Goal: Task Accomplishment & Management: Manage account settings

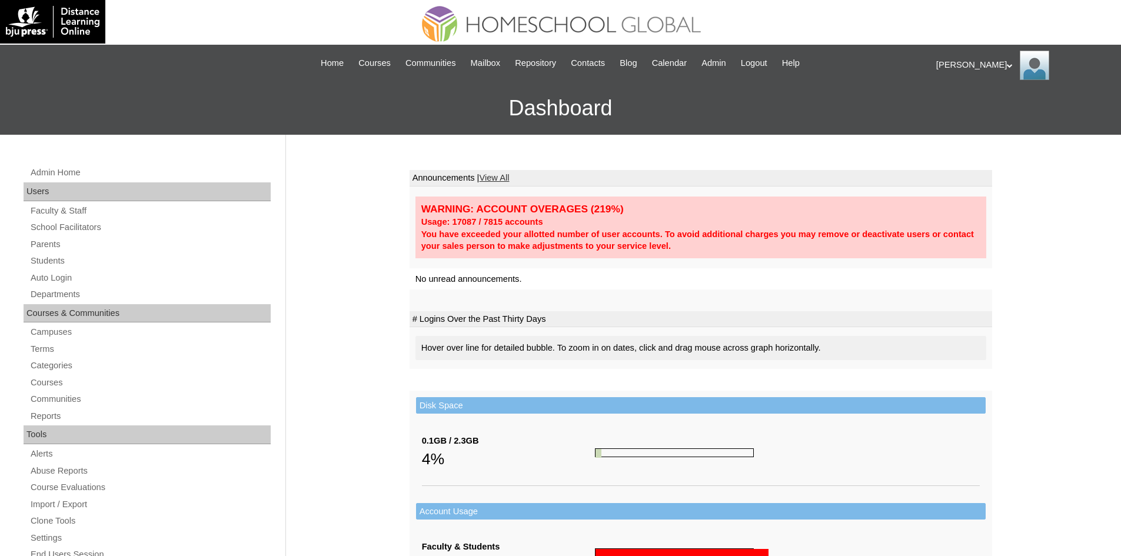
click at [62, 244] on link "Parents" at bounding box center [149, 244] width 241 height 15
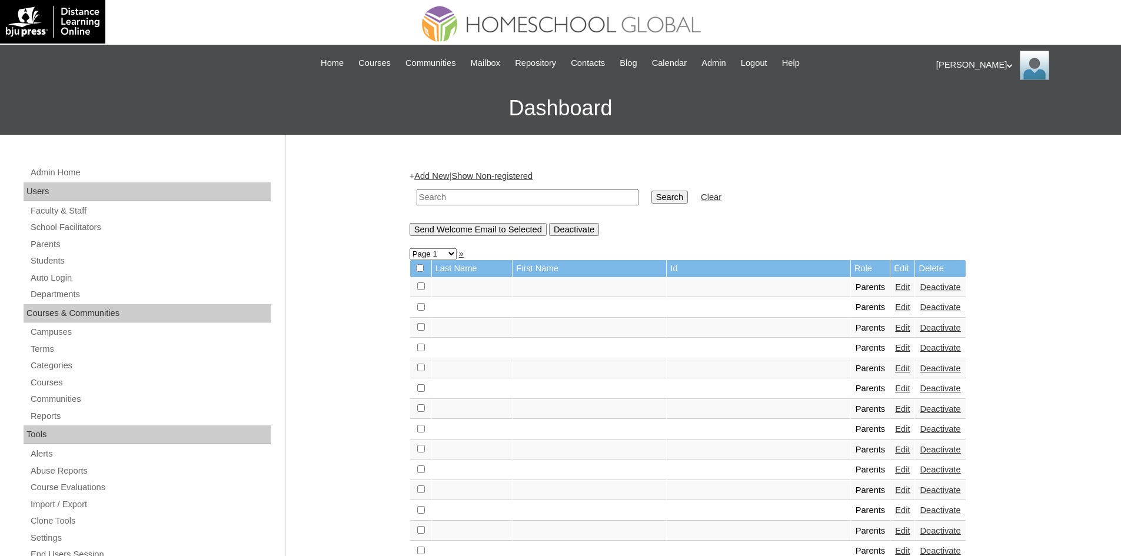
paste input "MHP0099-TECHPH2025"
type input "MHP0099-TECHPH2025"
click at [646, 189] on td "Search" at bounding box center [670, 198] width 48 height 28
click at [652, 197] on input "Search" at bounding box center [670, 197] width 36 height 13
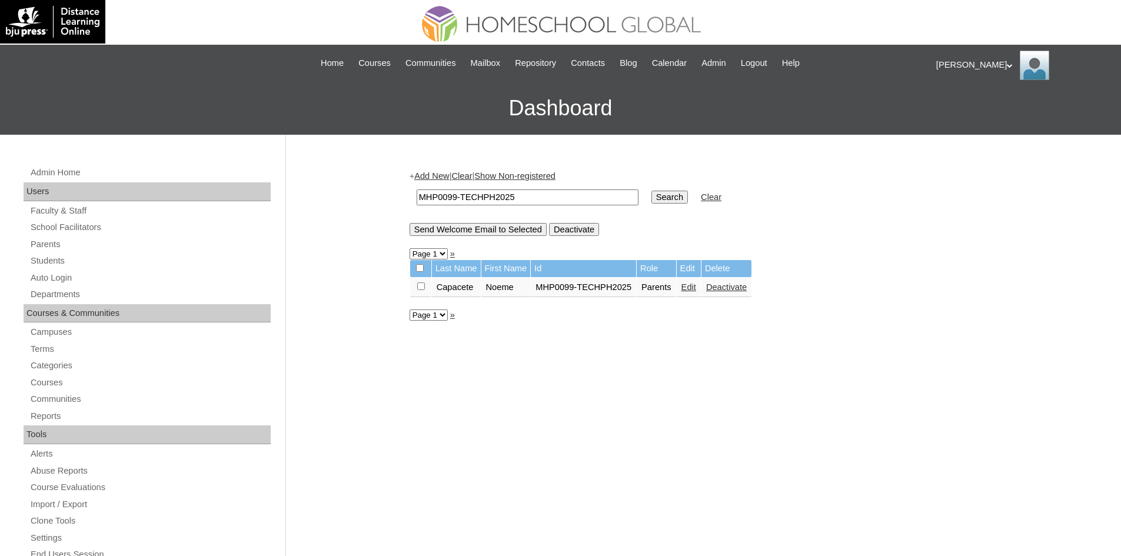
click at [687, 289] on link "Edit" at bounding box center [689, 287] width 15 height 9
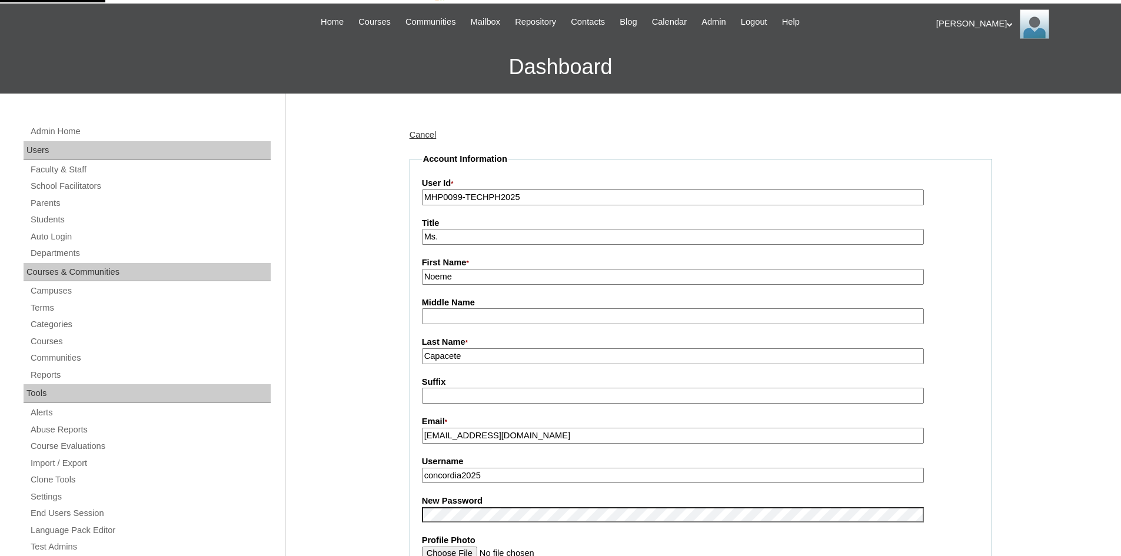
scroll to position [59, 0]
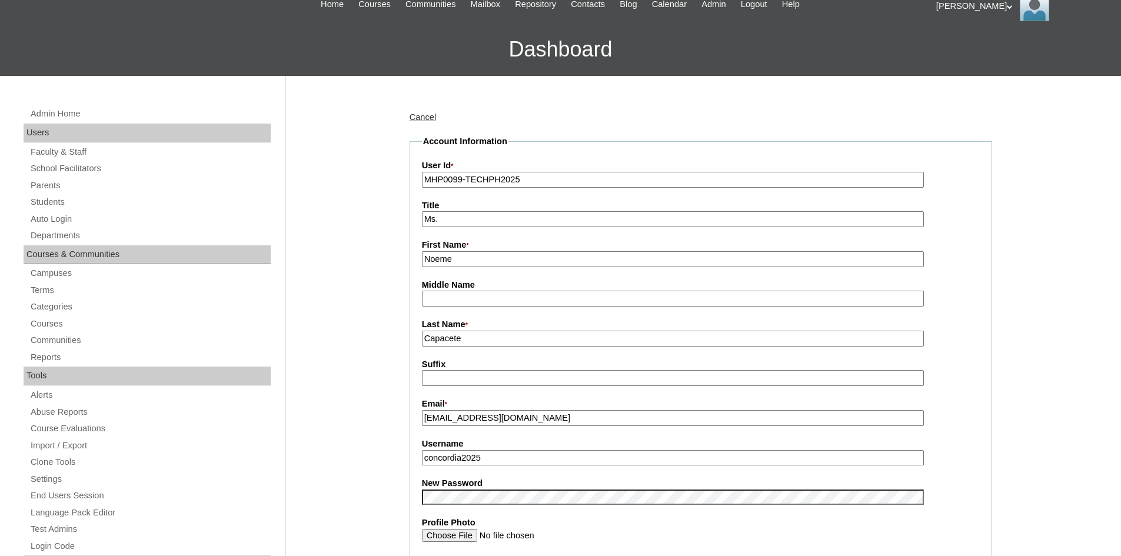
click at [477, 460] on input "concordia2025" at bounding box center [673, 458] width 502 height 16
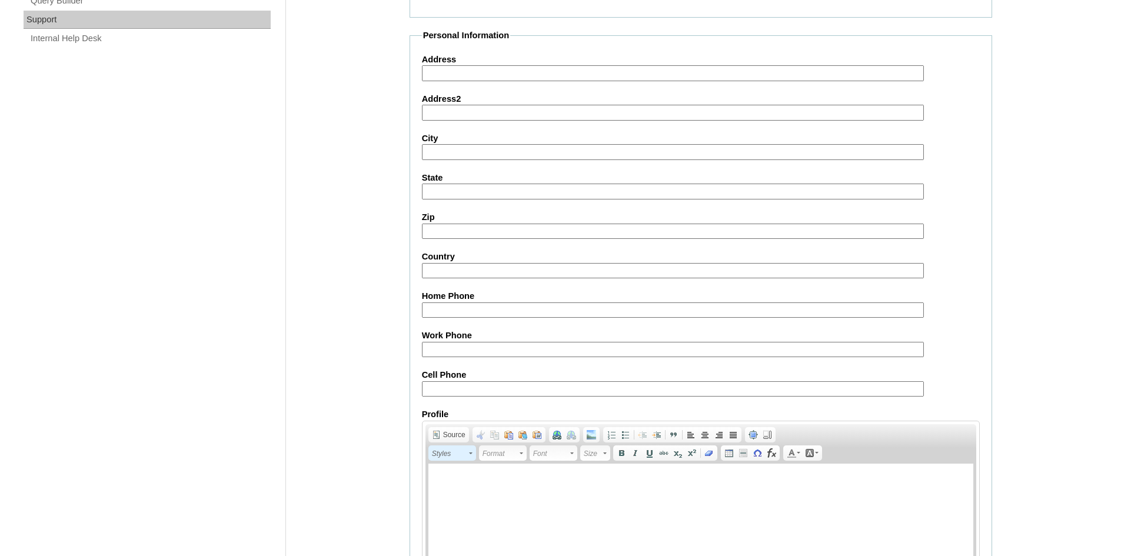
scroll to position [990, 0]
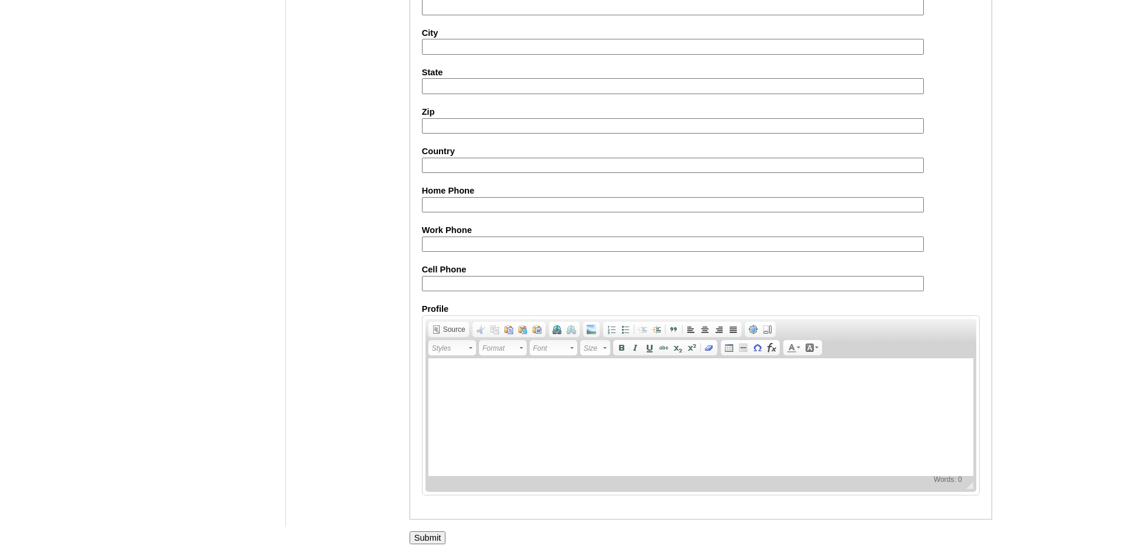
click at [440, 533] on input "Submit" at bounding box center [428, 538] width 36 height 13
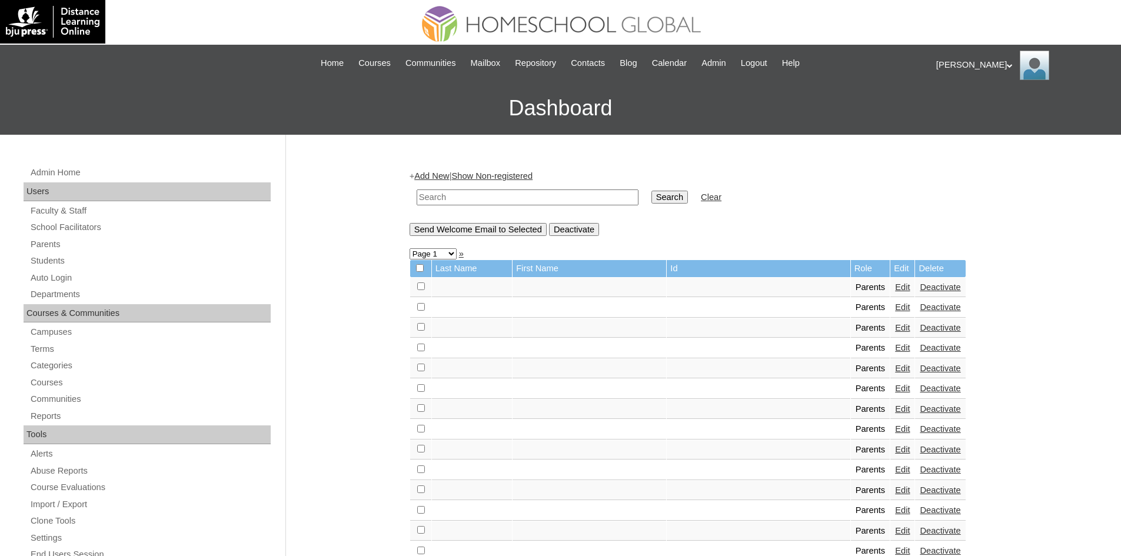
click at [951, 68] on div "[PERSON_NAME] My Profile My Settings Logout" at bounding box center [1023, 65] width 173 height 29
click at [967, 108] on span "Logout" at bounding box center [958, 110] width 24 height 9
